Goal: Information Seeking & Learning: Learn about a topic

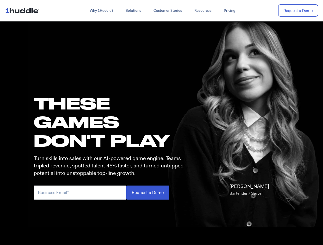
click at [161, 123] on h1 "these GAMES DON'T PLAY" at bounding box center [111, 122] width 154 height 56
click at [101, 11] on link "Why 1Huddle?" at bounding box center [102, 10] width 36 height 9
click at [133, 11] on link "Solutions" at bounding box center [133, 10] width 28 height 9
click at [202, 11] on link "Resources" at bounding box center [202, 10] width 29 height 9
click at [111, 193] on input "email" at bounding box center [80, 193] width 92 height 14
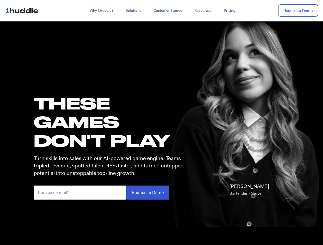
click at [147, 193] on input "Request a Demo" at bounding box center [147, 193] width 43 height 14
